Goal: Book appointment/travel/reservation

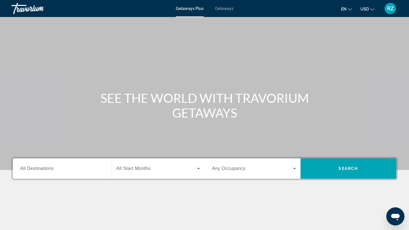
click at [391, 12] on div "RZ" at bounding box center [389, 8] width 11 height 11
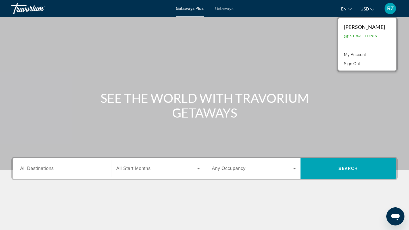
click at [59, 167] on input "Destination All Destinations" at bounding box center [62, 169] width 84 height 7
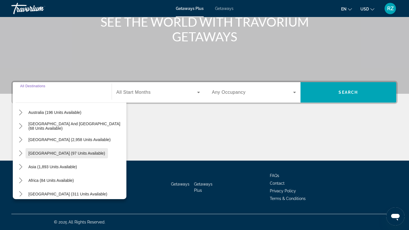
scroll to position [92, 0]
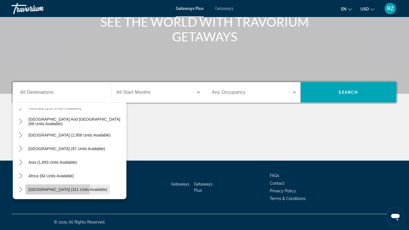
click at [53, 188] on span "[GEOGRAPHIC_DATA] (311 units available)" at bounding box center [67, 190] width 79 height 5
type input "**********"
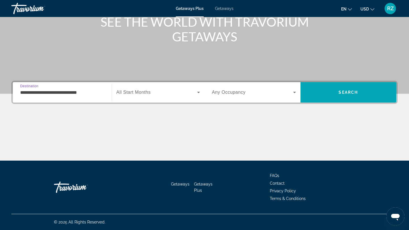
click at [116, 92] on span "All Start Months" at bounding box center [133, 92] width 34 height 5
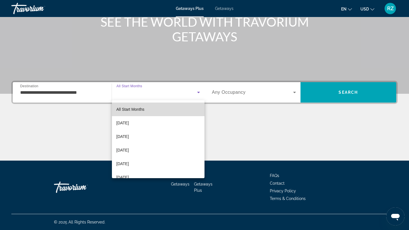
click at [135, 112] on span "All Start Months" at bounding box center [130, 109] width 28 height 5
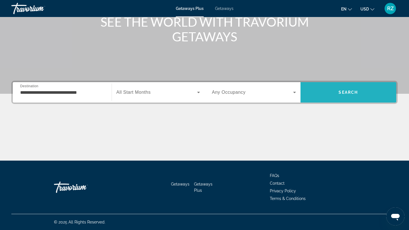
click at [361, 91] on span "Search" at bounding box center [348, 93] width 96 height 14
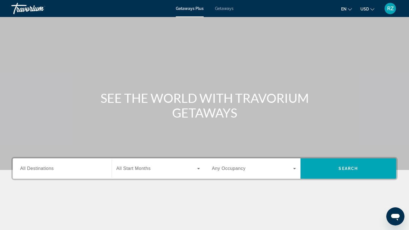
click at [64, 177] on div "Destination All Destinations" at bounding box center [62, 169] width 93 height 20
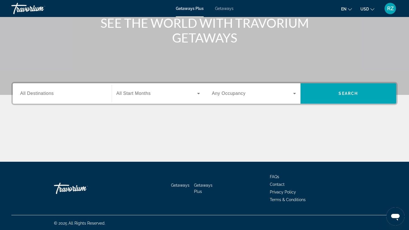
scroll to position [76, 0]
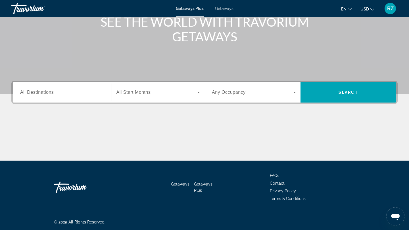
click at [46, 95] on input "Destination All Destinations" at bounding box center [62, 92] width 84 height 7
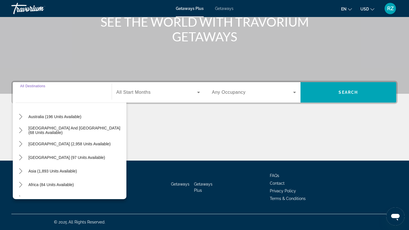
scroll to position [92, 0]
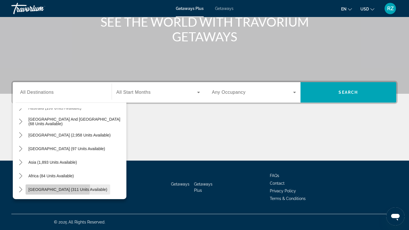
click at [46, 188] on span "[GEOGRAPHIC_DATA] (311 units available)" at bounding box center [67, 190] width 79 height 5
type input "**********"
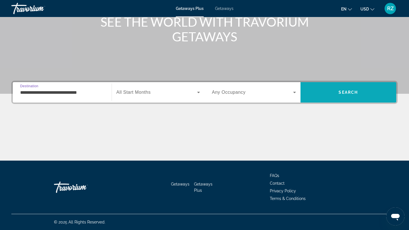
click at [355, 98] on span "Search" at bounding box center [348, 93] width 96 height 14
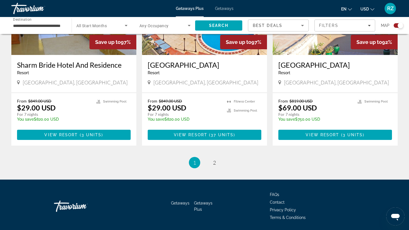
scroll to position [864, 0]
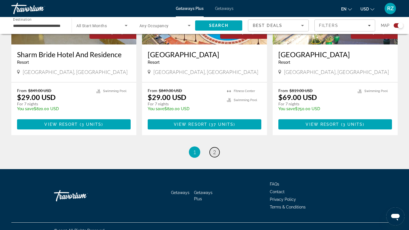
click at [212, 148] on link "page 2" at bounding box center [214, 153] width 10 height 10
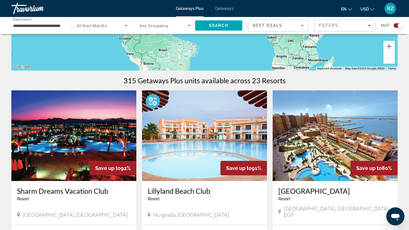
scroll to position [128, 0]
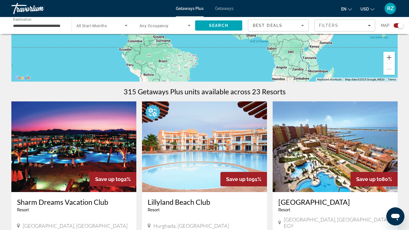
click at [226, 8] on span "Getaways" at bounding box center [224, 8] width 18 height 5
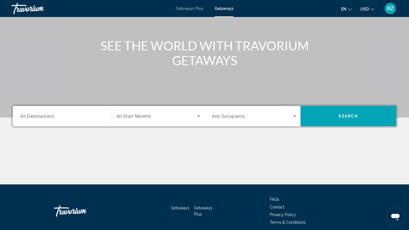
click at [75, 123] on div "Search widget" at bounding box center [62, 116] width 84 height 16
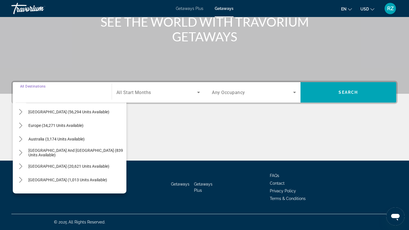
scroll to position [92, 0]
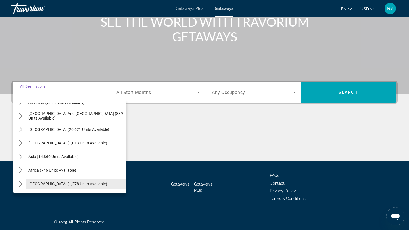
click at [53, 184] on span "[GEOGRAPHIC_DATA] (1,278 units available)" at bounding box center [67, 184] width 79 height 5
type input "**********"
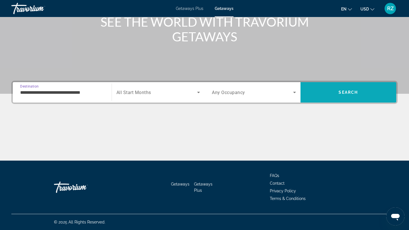
click at [314, 92] on span "Search" at bounding box center [348, 93] width 96 height 14
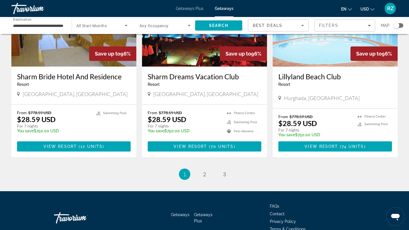
scroll to position [688, 0]
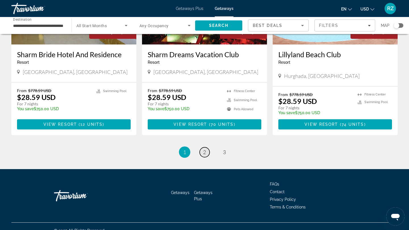
click at [204, 149] on span "2" at bounding box center [204, 152] width 3 height 6
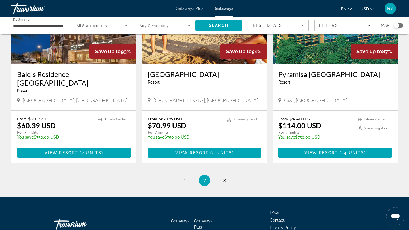
scroll to position [669, 0]
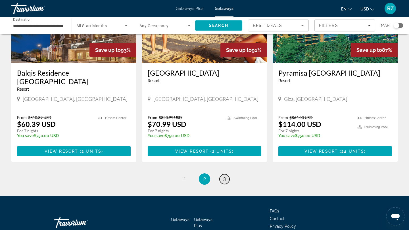
click at [225, 176] on span "3" at bounding box center [224, 179] width 3 height 6
